Goal: Navigation & Orientation: Find specific page/section

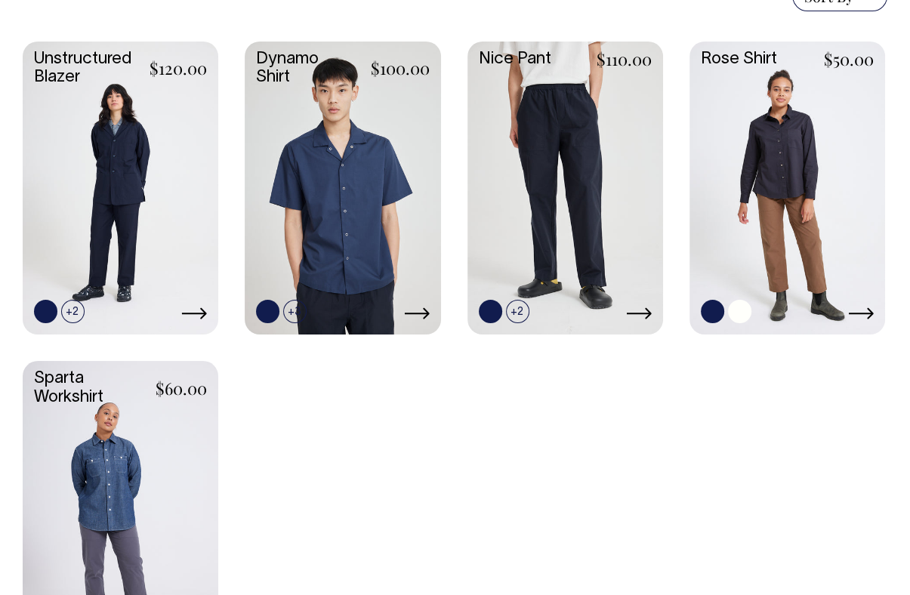
scroll to position [453, 0]
click at [773, 212] on link at bounding box center [787, 187] width 196 height 291
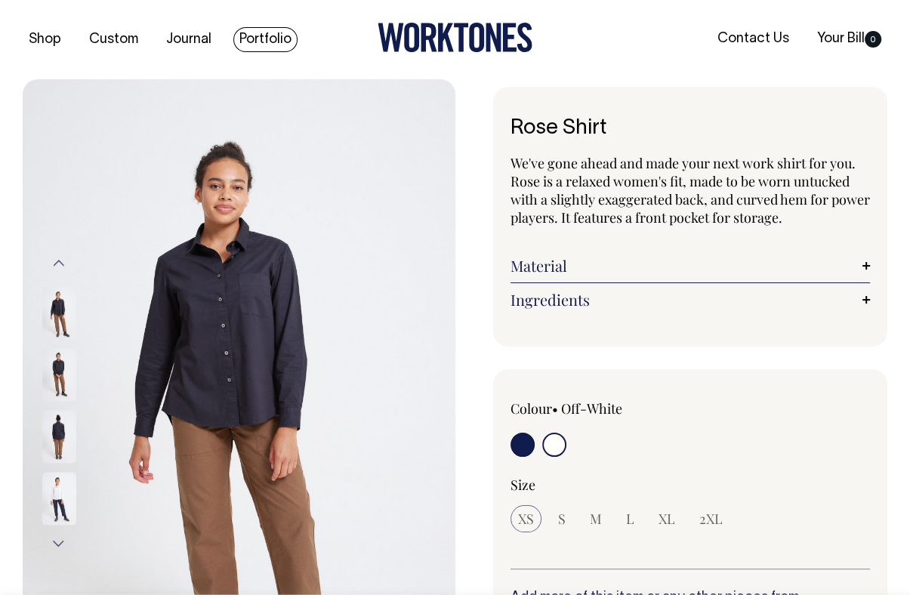
click at [279, 46] on link "Portfolio" at bounding box center [265, 39] width 64 height 25
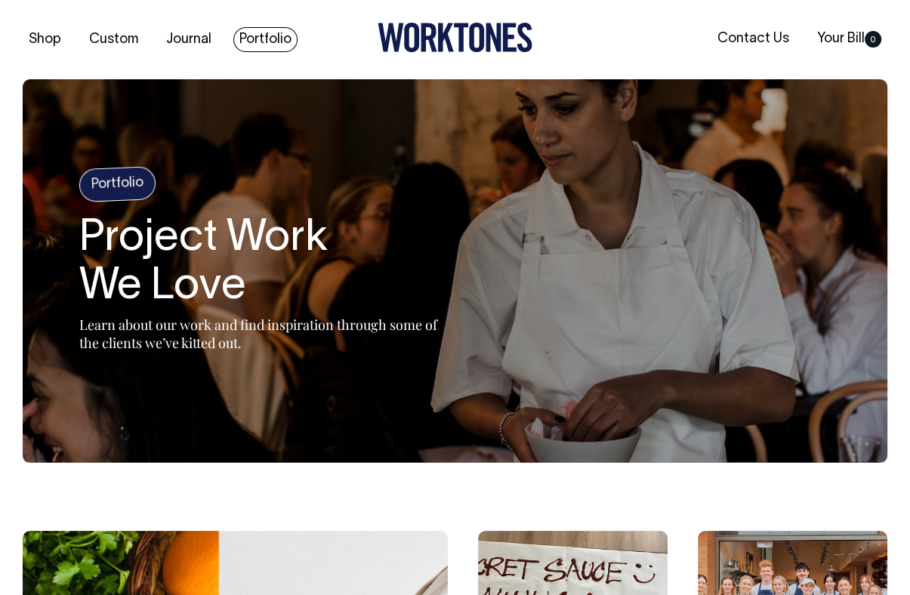
click at [244, 37] on link "Portfolio" at bounding box center [265, 39] width 64 height 25
